Goal: Task Accomplishment & Management: Use online tool/utility

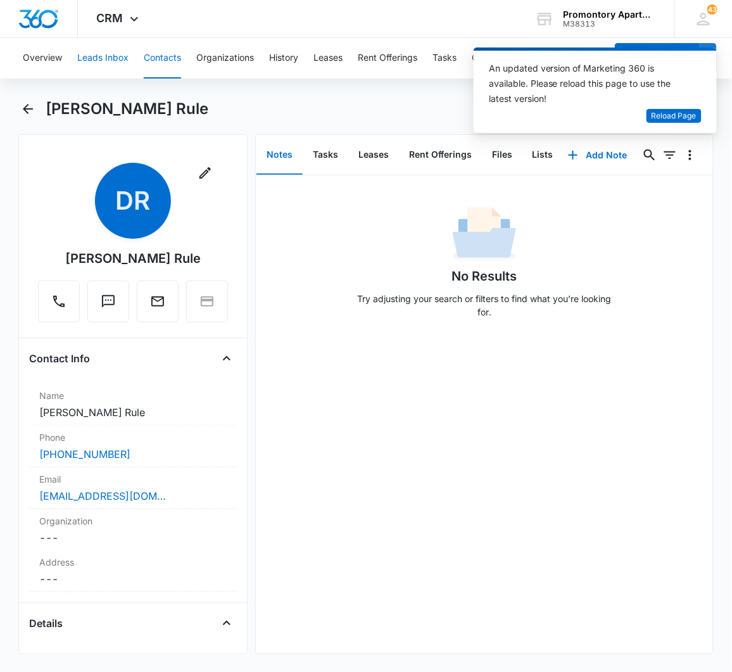
click at [98, 51] on button "Leads Inbox" at bounding box center [102, 58] width 51 height 41
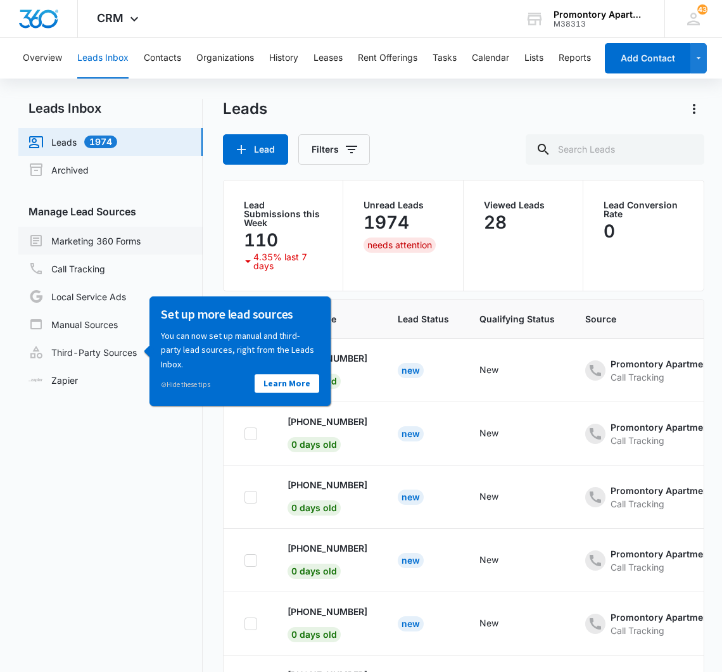
click at [110, 235] on link "Marketing 360 Forms" at bounding box center [85, 240] width 112 height 15
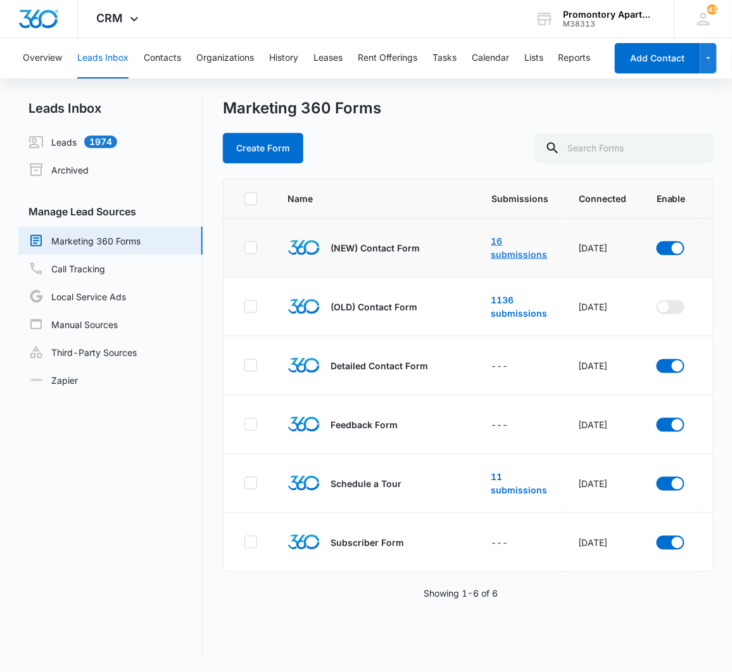
click at [498, 242] on link "16 submissions" at bounding box center [520, 248] width 56 height 24
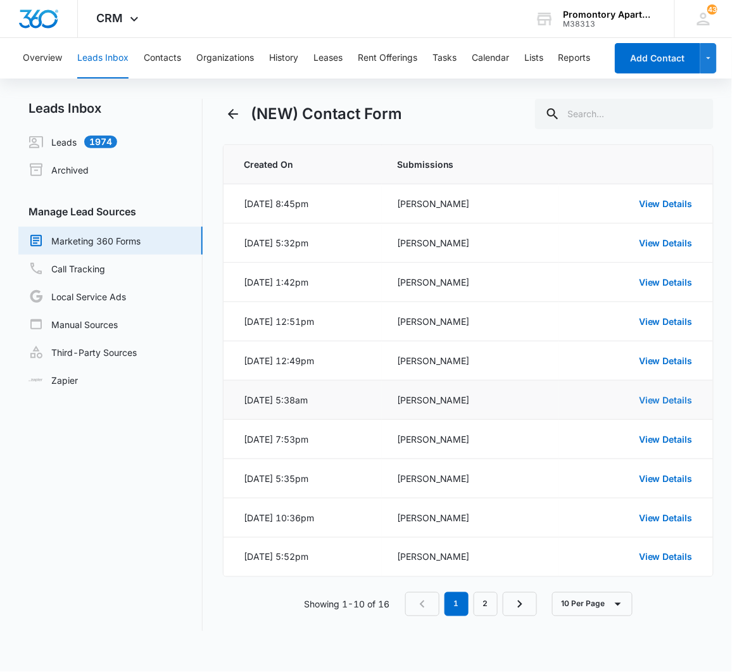
click at [646, 401] on link "View Details" at bounding box center [666, 400] width 54 height 11
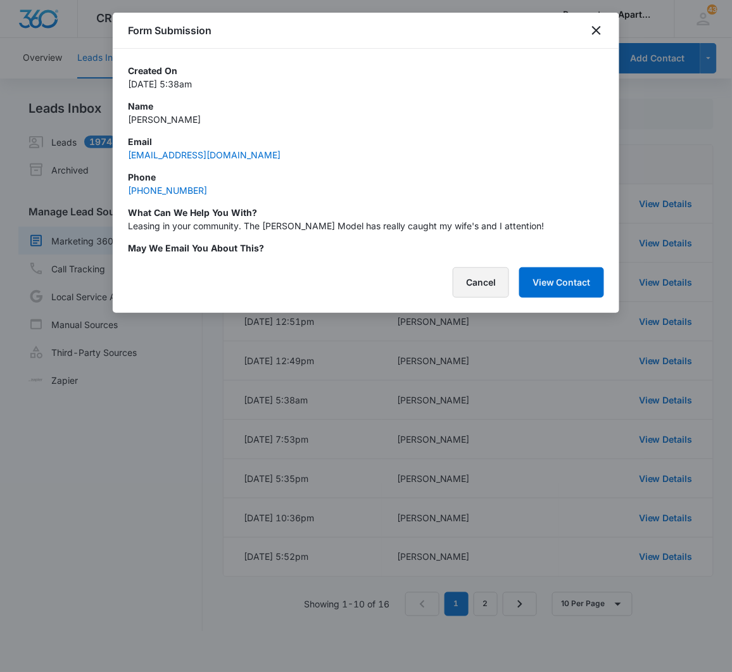
click at [485, 287] on button "Cancel" at bounding box center [481, 282] width 56 height 30
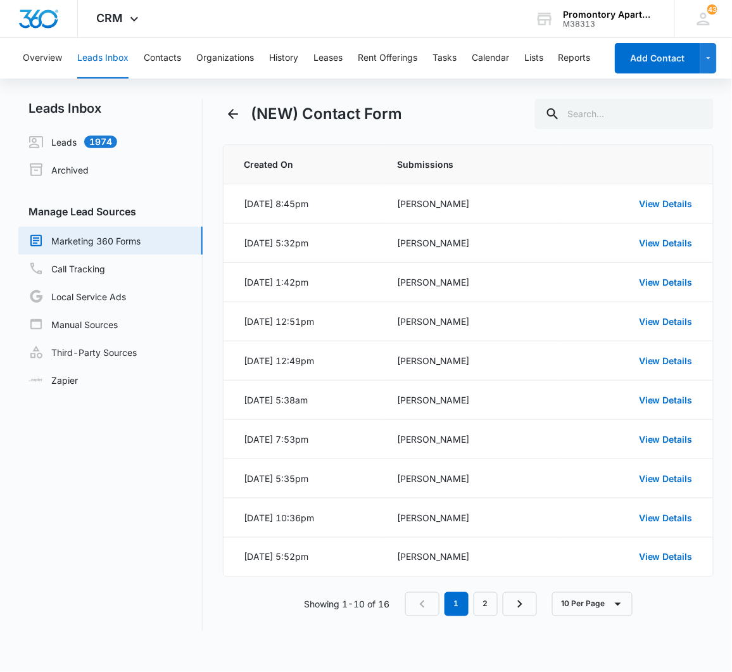
click at [132, 52] on div "Overview Leads Inbox Contacts Organizations History Leases Rent Offerings Tasks…" at bounding box center [310, 58] width 591 height 41
click at [140, 52] on div "Overview Leads Inbox Contacts Organizations History Leases Rent Offerings Tasks…" at bounding box center [310, 58] width 591 height 41
click at [144, 53] on button "Contacts" at bounding box center [162, 58] width 37 height 41
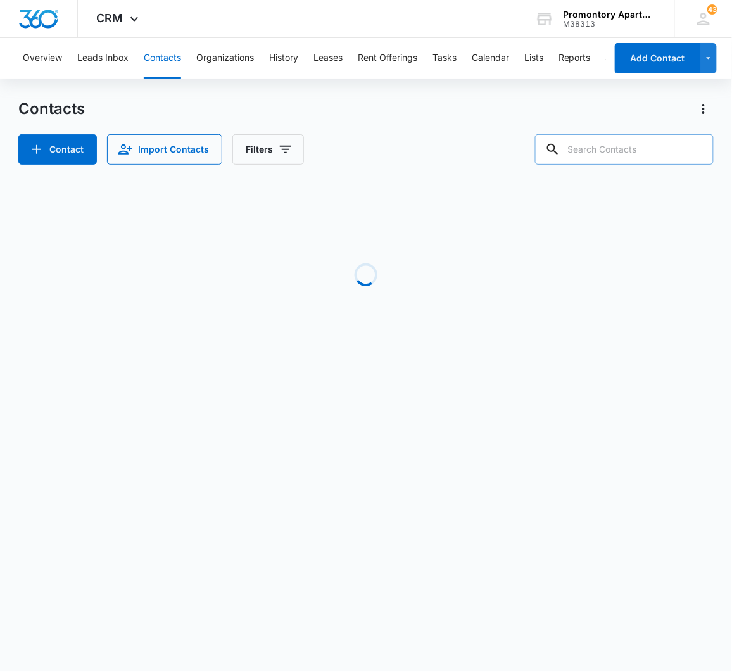
click at [603, 149] on input "text" at bounding box center [624, 149] width 179 height 30
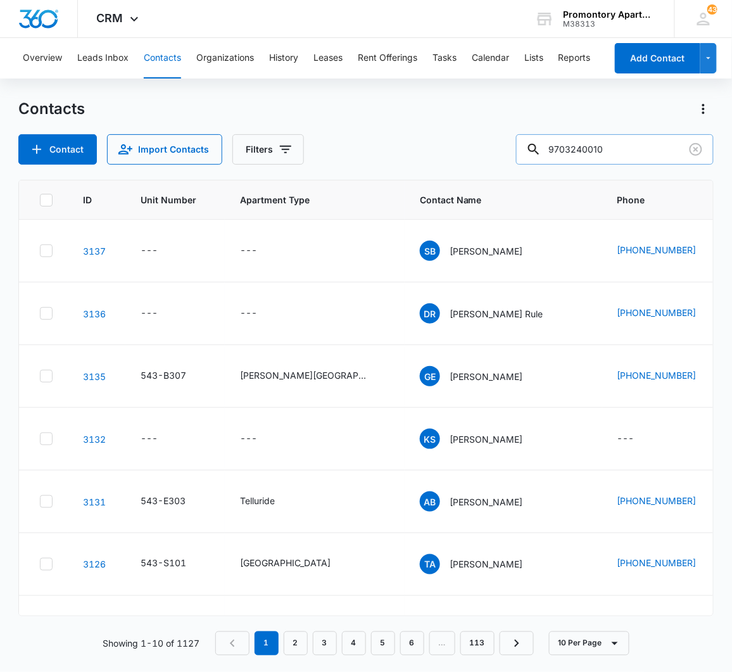
type input "9703240010"
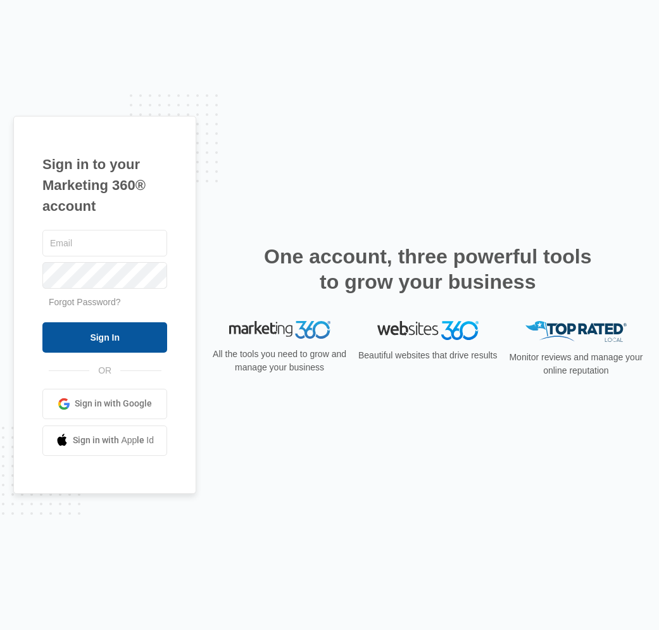
type input "[EMAIL_ADDRESS][DOMAIN_NAME]"
click at [111, 338] on input "Sign In" at bounding box center [104, 337] width 125 height 30
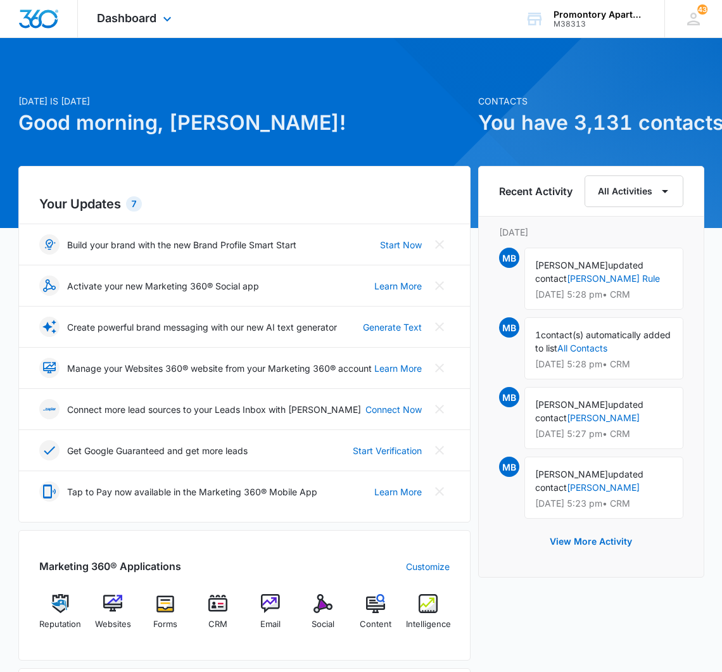
click at [158, 20] on div "Dashboard Apps Reputation Websites Forms CRM Email Social Content Intelligence …" at bounding box center [136, 18] width 116 height 37
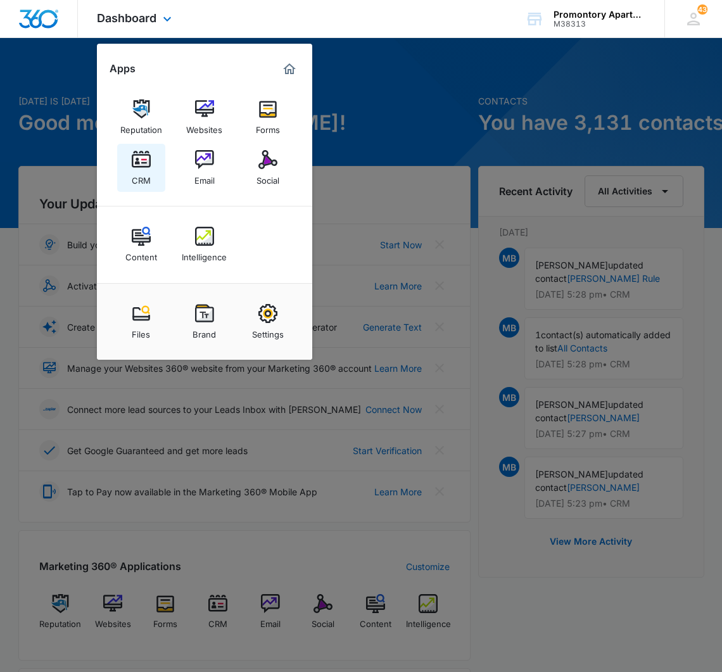
click at [148, 179] on div "CRM" at bounding box center [141, 177] width 19 height 16
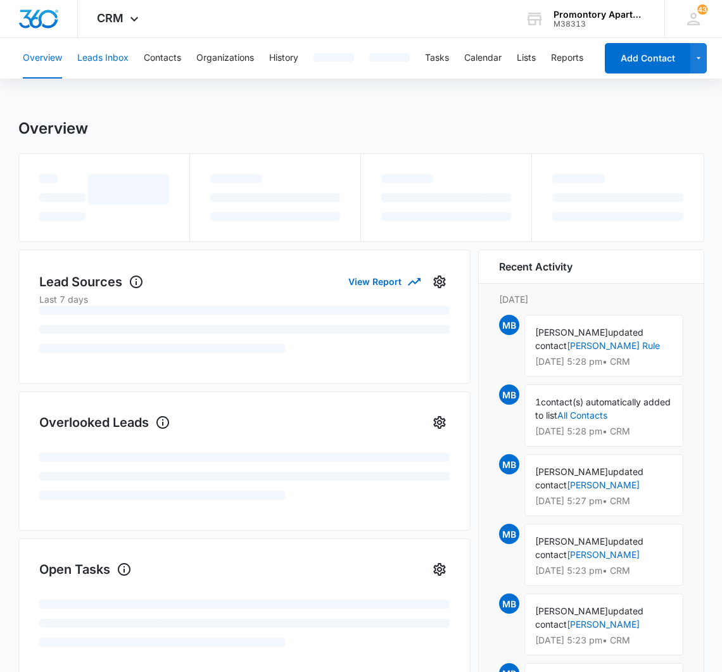
click at [101, 56] on button "Leads Inbox" at bounding box center [102, 58] width 51 height 41
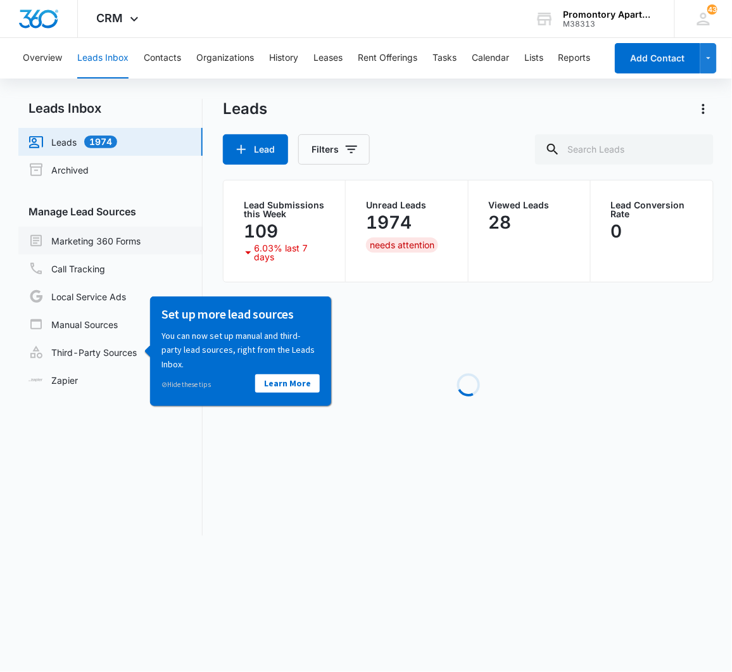
click at [115, 233] on link "Marketing 360 Forms" at bounding box center [85, 240] width 112 height 15
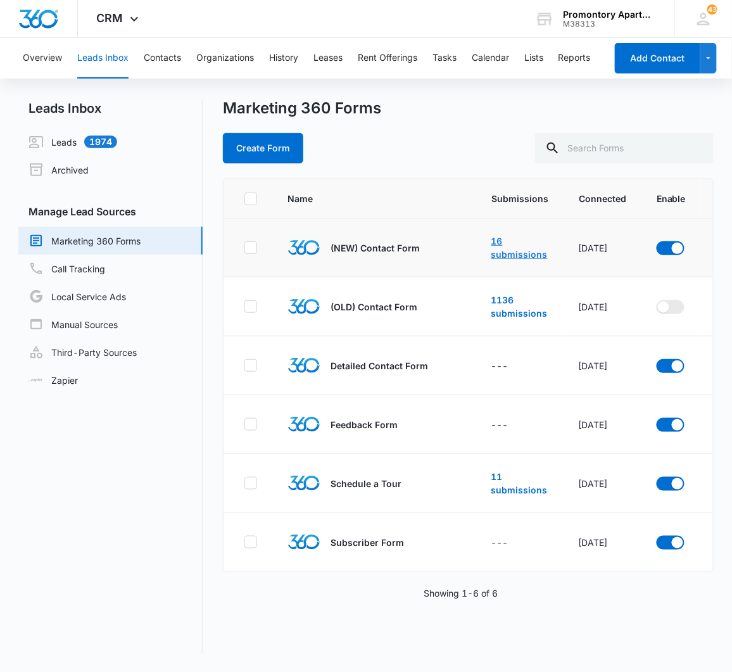
click at [510, 250] on link "16 submissions" at bounding box center [520, 248] width 56 height 24
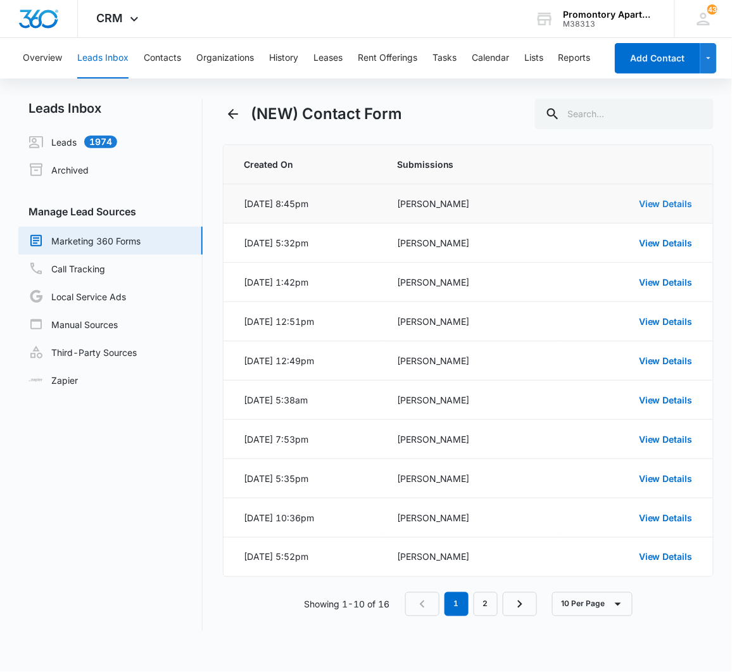
click at [659, 203] on link "View Details" at bounding box center [666, 203] width 54 height 11
